Goal: Answer question/provide support: Share knowledge or assist other users

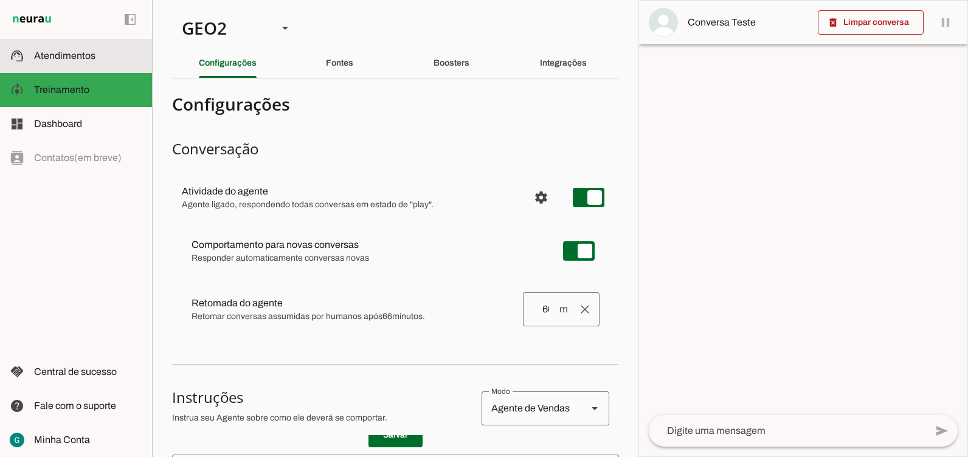
click at [60, 51] on span "Atendimentos" at bounding box center [64, 55] width 61 height 10
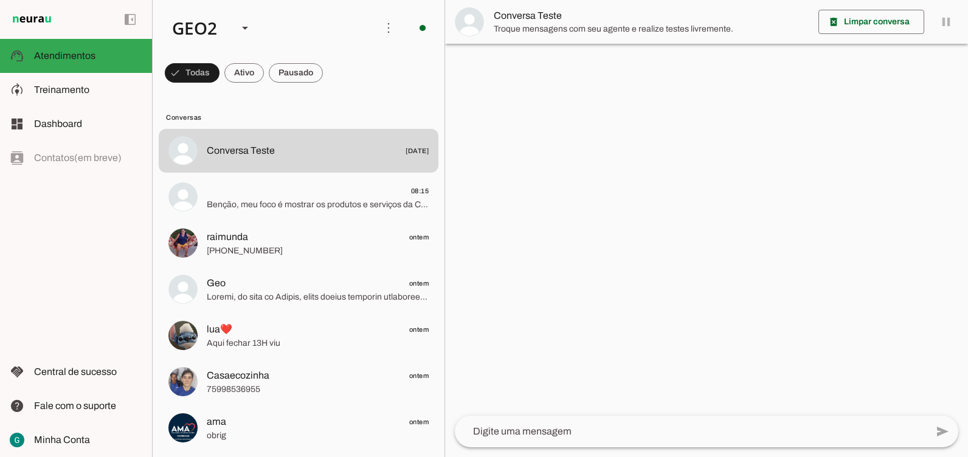
click at [621, 285] on div at bounding box center [706, 228] width 523 height 457
click at [619, 222] on div at bounding box center [706, 228] width 523 height 457
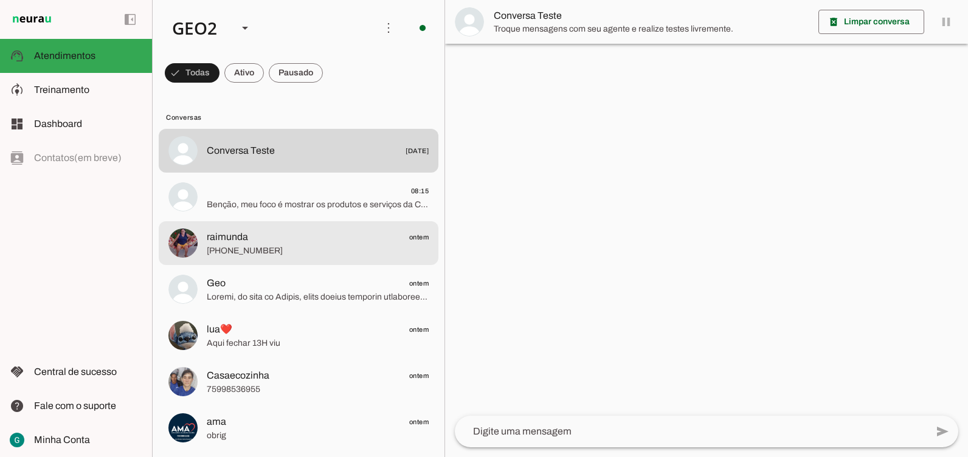
click at [224, 243] on span "raimunda" at bounding box center [227, 237] width 41 height 15
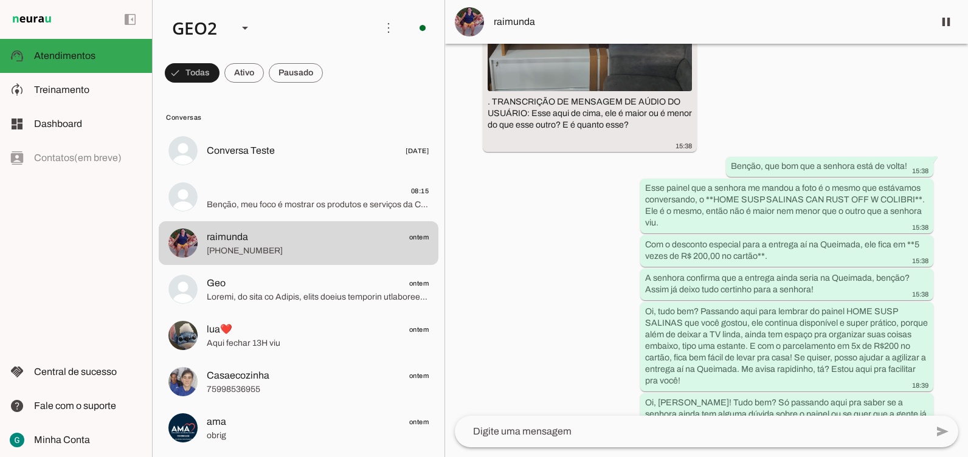
scroll to position [16902, 0]
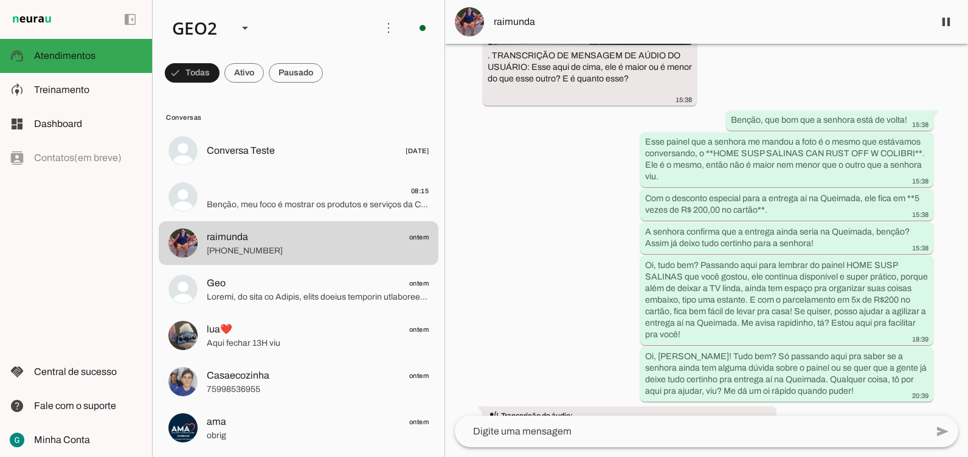
click at [526, 246] on div "há 8 meses MENSAGEM DE AÚDIO: Bom dia, aqui é o Hélio da Casa de Cozinha. Salve…" at bounding box center [706, 230] width 523 height 372
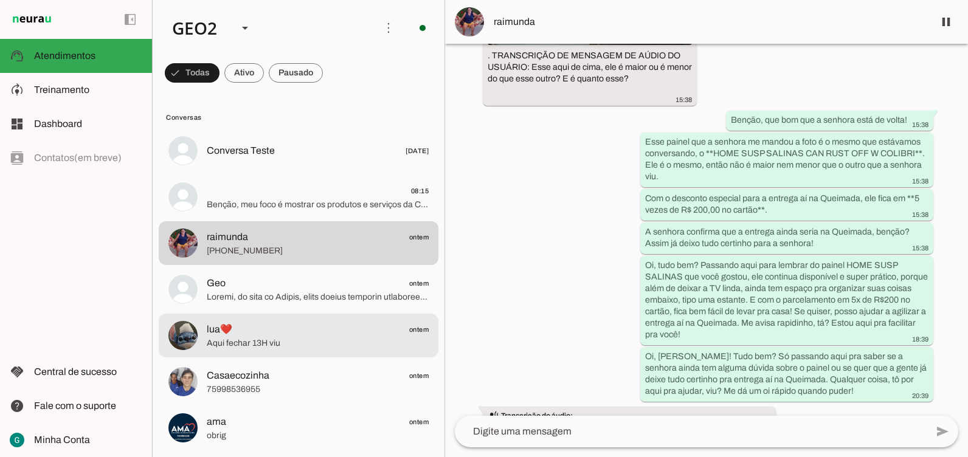
click at [216, 343] on span "Aqui fechar 13H viu" at bounding box center [318, 343] width 222 height 12
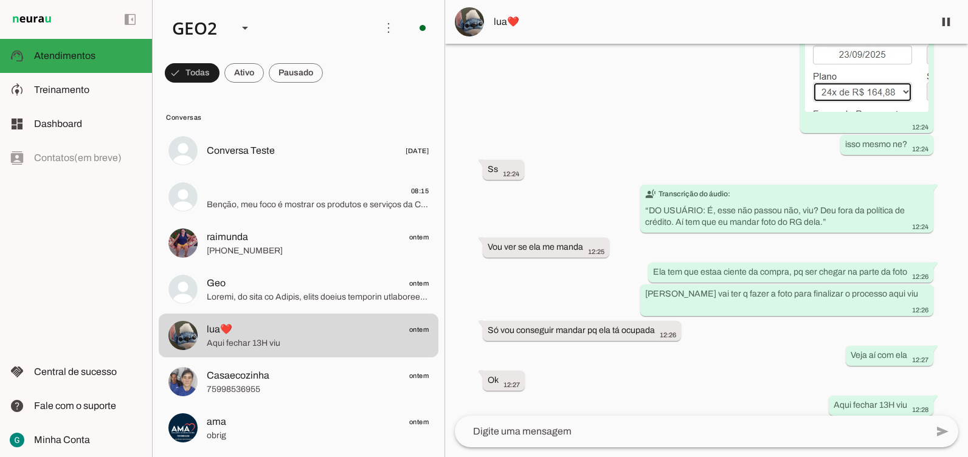
scroll to position [9613, 0]
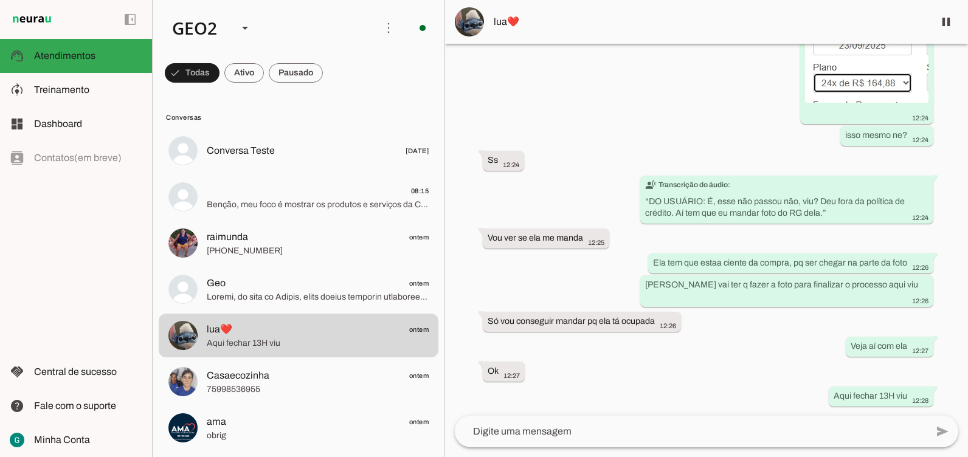
click at [723, 390] on div "Agente ativado Agente pausado, interação humana no WhatsApp há cerca de 1 mês A…" at bounding box center [706, 230] width 523 height 372
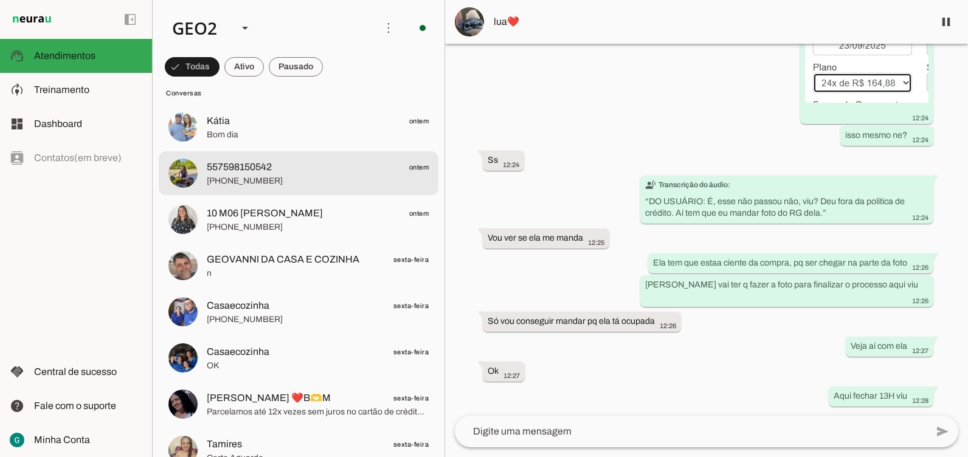
scroll to position [486, 0]
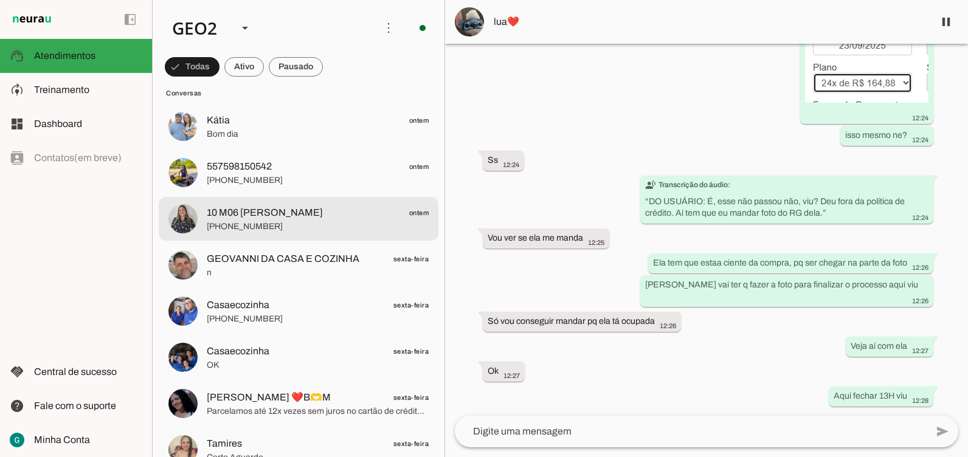
click at [317, 231] on span "[PHONE_NUMBER]" at bounding box center [318, 227] width 222 height 12
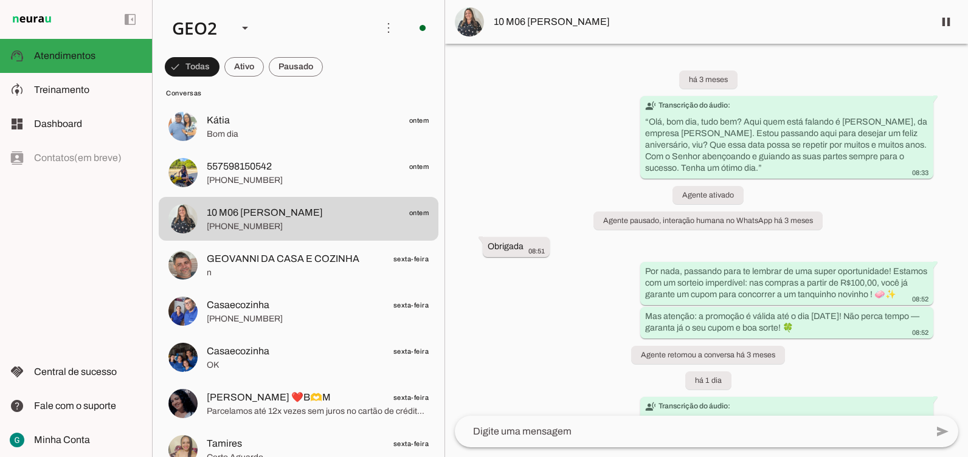
scroll to position [150, 0]
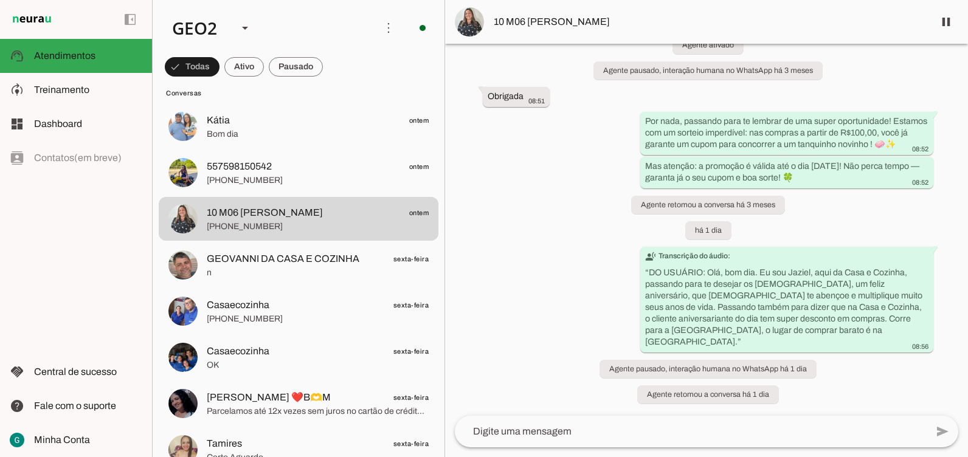
click at [575, 204] on div "há 3 meses transcribe Transcrição do áudio: “ Olá, bom dia, tudo bem? Aqui quem…" at bounding box center [706, 230] width 523 height 372
